Goal: Information Seeking & Learning: Find specific fact

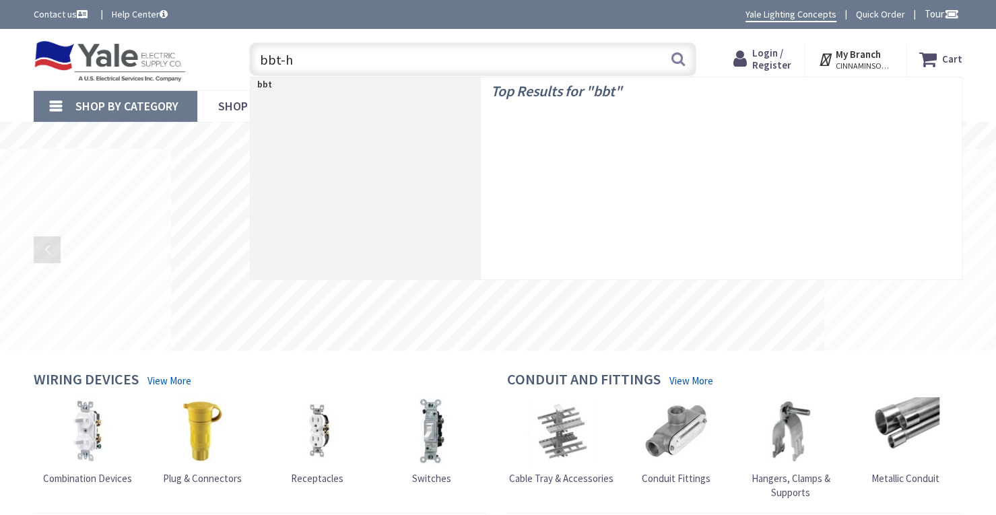
type input "bbt-hf"
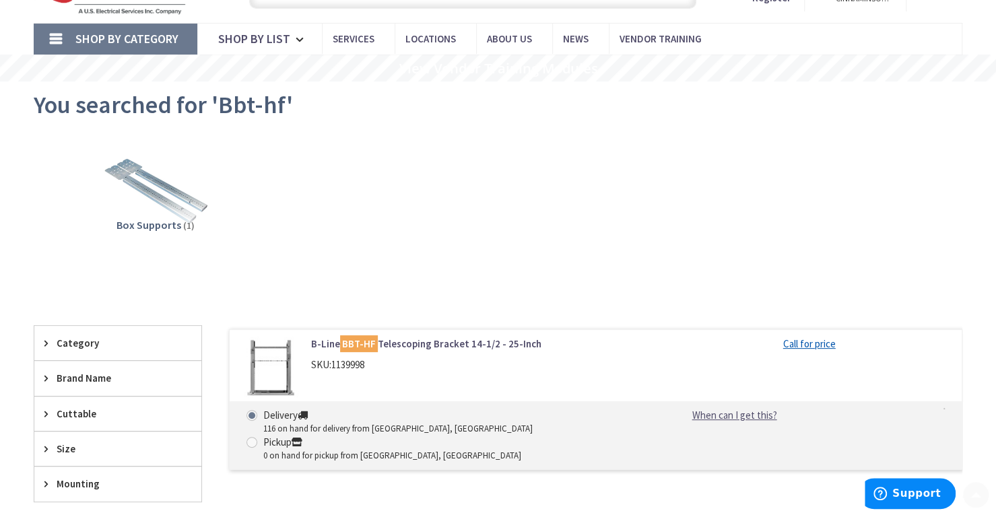
scroll to position [86, 0]
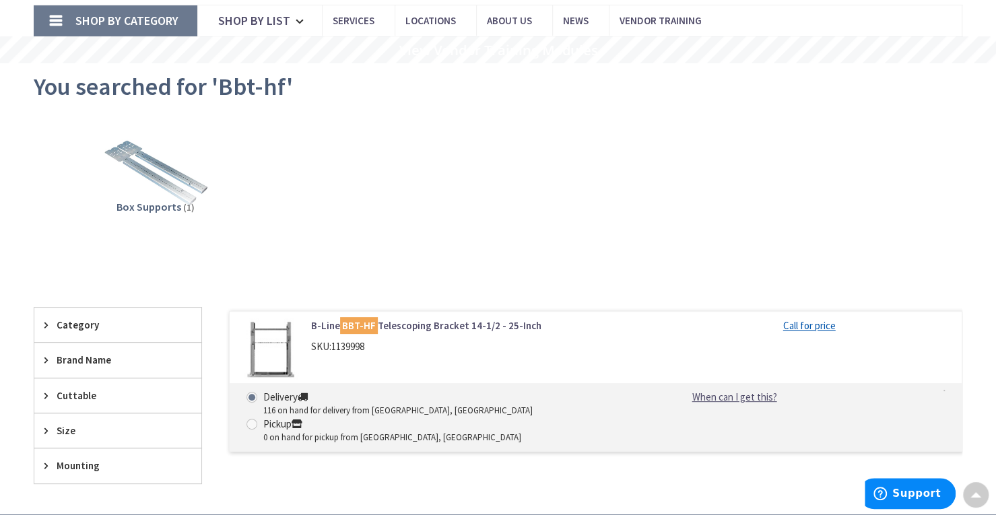
click at [995, 158] on main "You searched for 'Bbt-hf' View Subcategories Box Supports (1) Clear all No Prod…" at bounding box center [498, 288] width 996 height 451
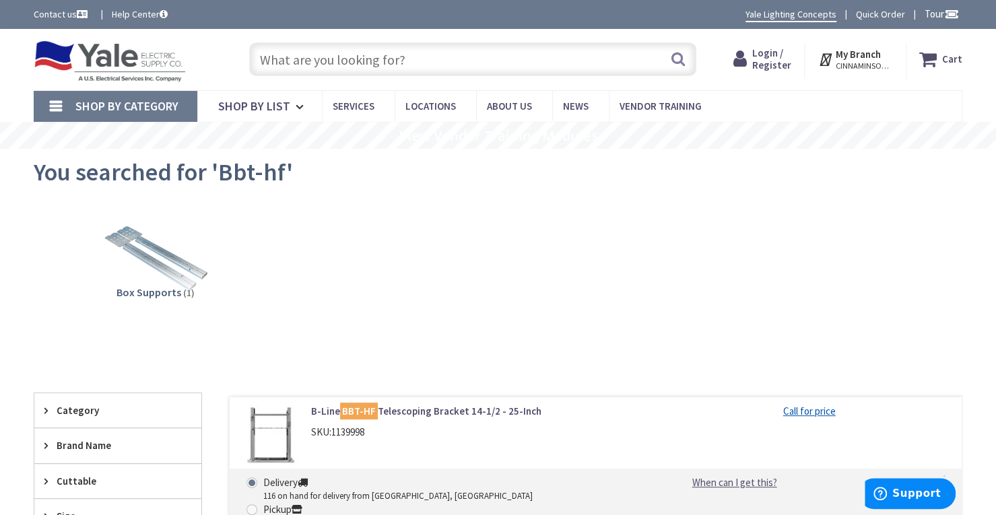
click at [583, 61] on input "text" at bounding box center [473, 59] width 448 height 34
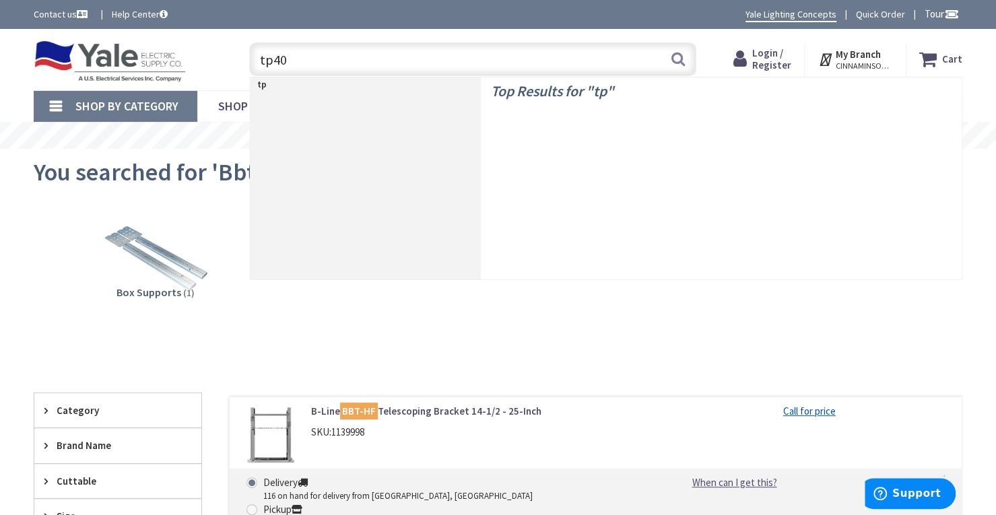
type input "tp403"
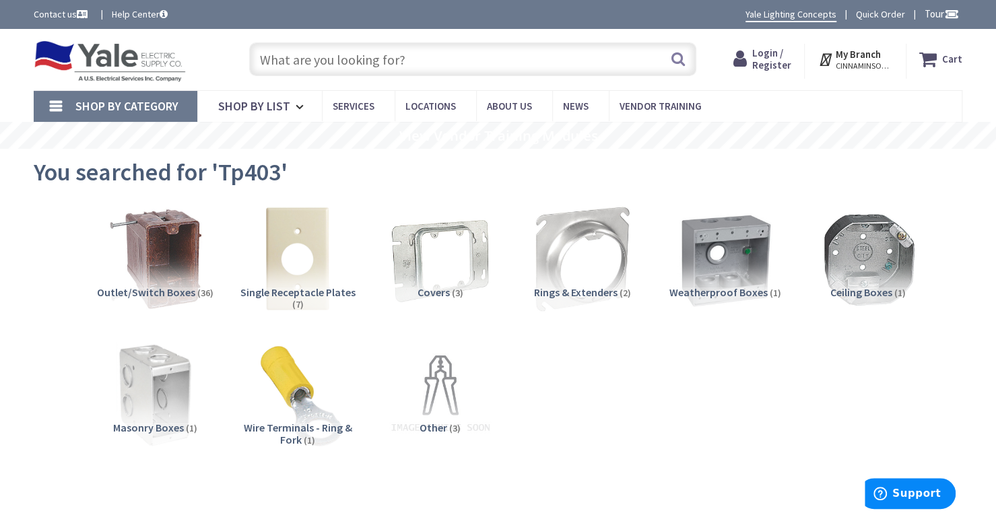
click at [326, 66] on input "text" at bounding box center [473, 59] width 448 height 34
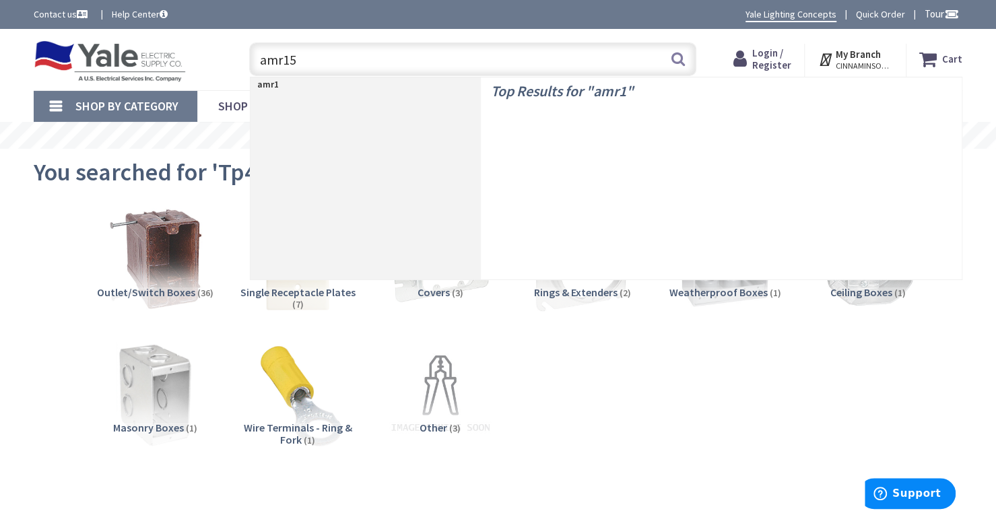
type input "amr158"
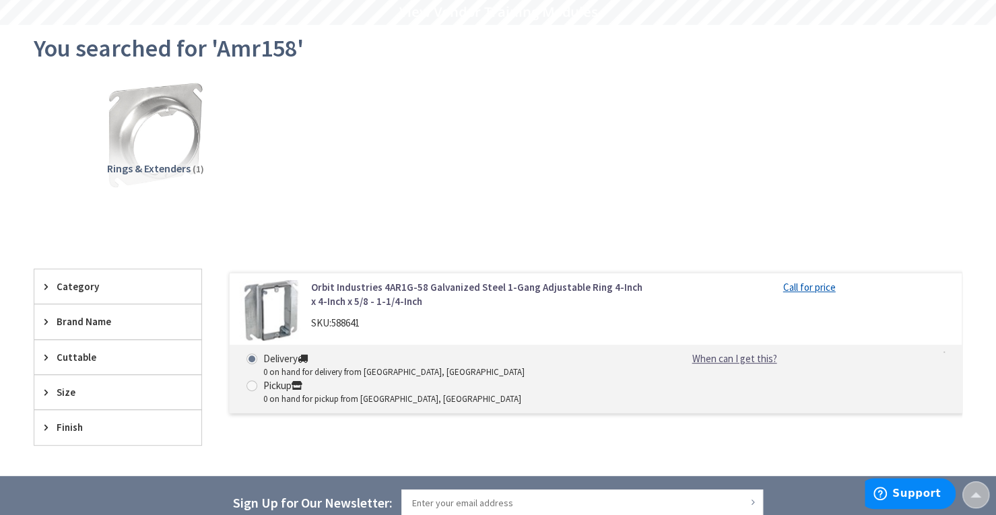
scroll to position [59, 0]
